Goal: Find contact information: Obtain details needed to contact an individual or organization

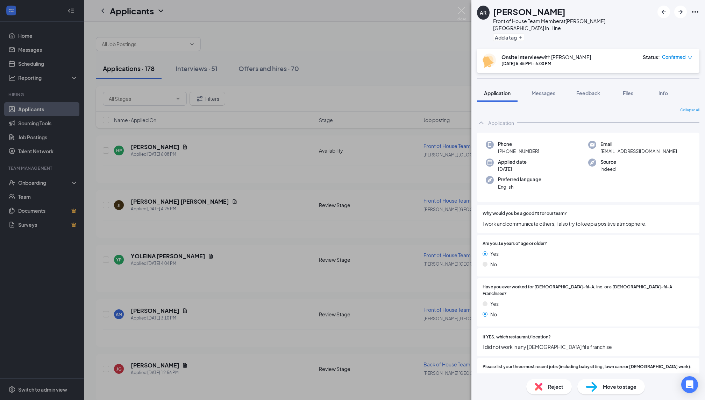
click at [191, 110] on div "AR [PERSON_NAME] Front of House Team Member at [PERSON_NAME][GEOGRAPHIC_DATA] I…" at bounding box center [352, 200] width 705 height 400
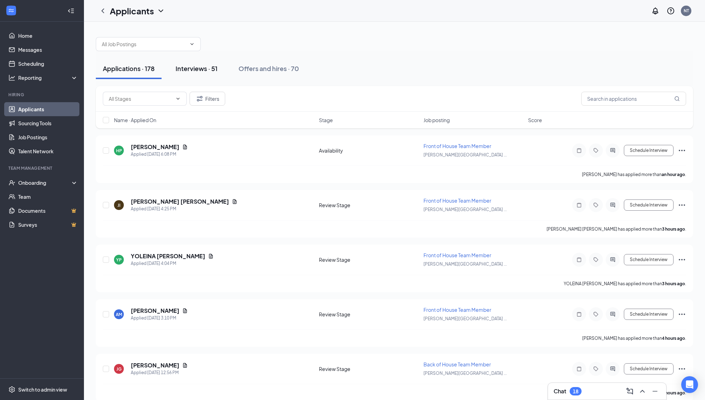
click at [202, 68] on div "Interviews · 51" at bounding box center [197, 68] width 42 height 9
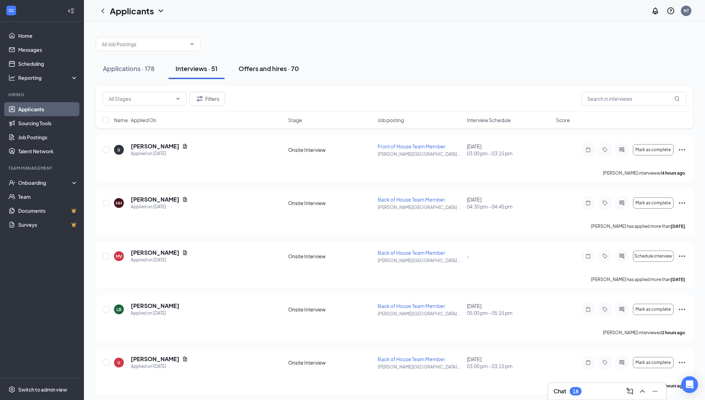
click at [266, 78] on button "Offers and hires · 70" at bounding box center [269, 68] width 75 height 21
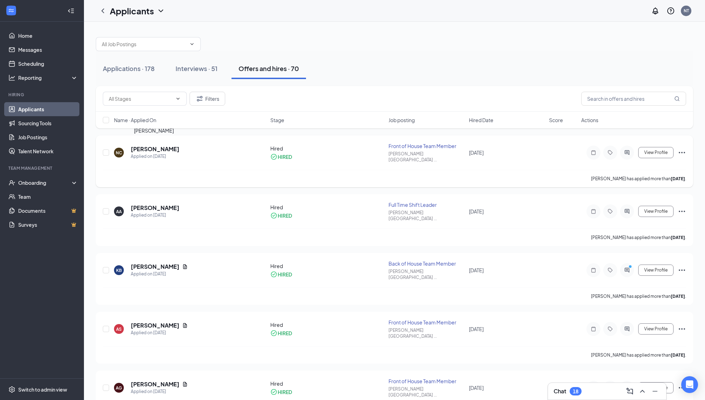
click at [150, 147] on h5 "[PERSON_NAME]" at bounding box center [155, 149] width 49 height 8
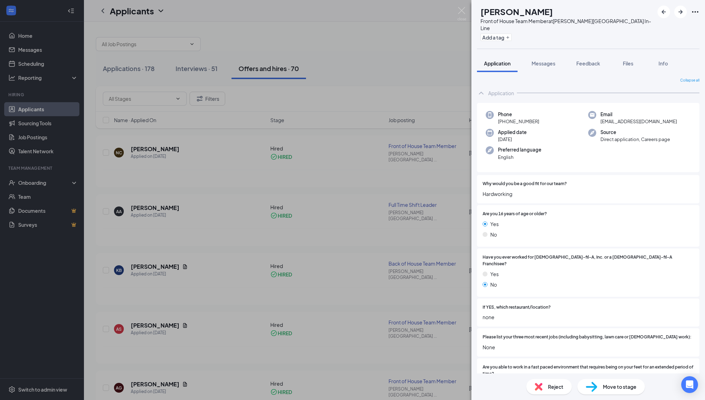
click at [601, 118] on span "[EMAIL_ADDRESS][DOMAIN_NAME]" at bounding box center [639, 121] width 77 height 7
copy span "[EMAIL_ADDRESS][DOMAIN_NAME]"
